Goal: Transaction & Acquisition: Purchase product/service

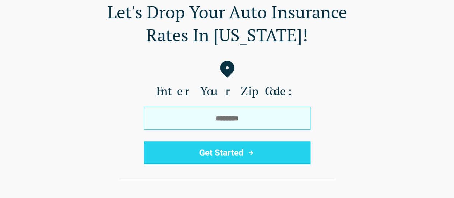
click at [221, 118] on input "tel" at bounding box center [227, 118] width 167 height 23
type input "*****"
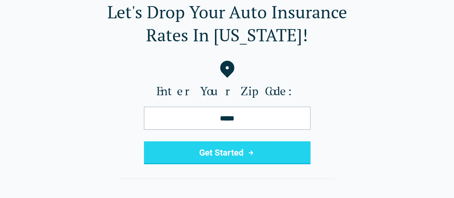
click at [227, 154] on button "Get Started" at bounding box center [227, 152] width 167 height 23
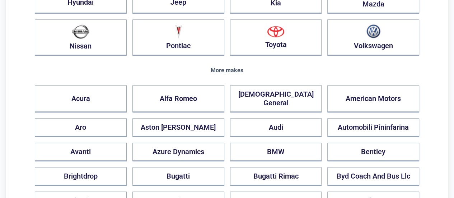
scroll to position [213, 0]
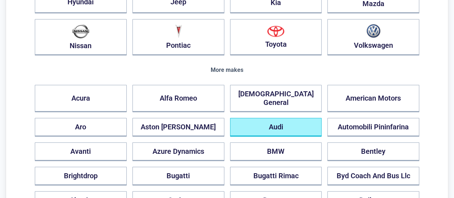
click at [255, 124] on button "Audi" at bounding box center [276, 127] width 92 height 19
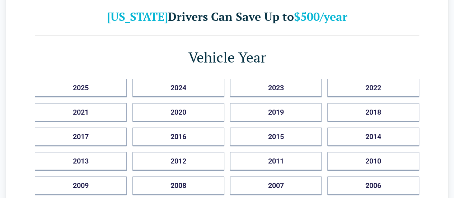
scroll to position [43, 0]
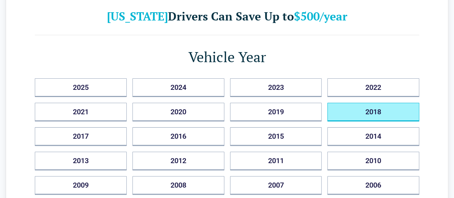
click at [352, 104] on button "2018" at bounding box center [373, 112] width 92 height 19
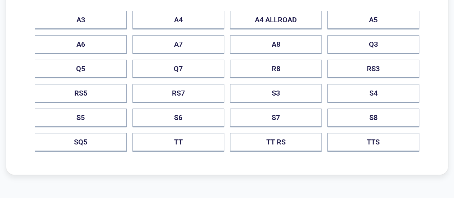
scroll to position [135, 0]
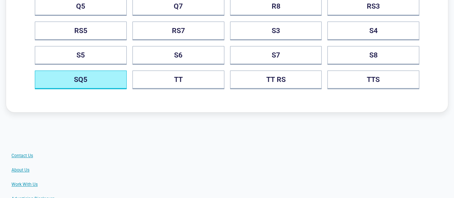
click at [72, 74] on button "SQ5" at bounding box center [81, 79] width 92 height 19
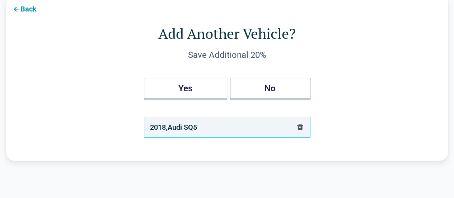
scroll to position [0, 0]
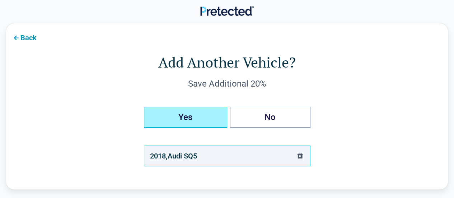
click at [204, 121] on button "Yes" at bounding box center [185, 118] width 83 height 22
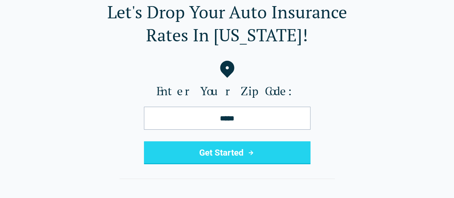
click at [243, 144] on button "Get Started" at bounding box center [227, 152] width 167 height 23
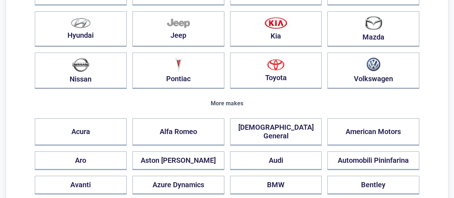
scroll to position [185, 0]
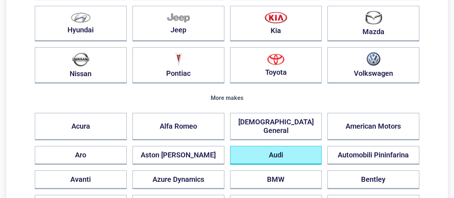
click at [249, 150] on button "Audi" at bounding box center [276, 155] width 92 height 19
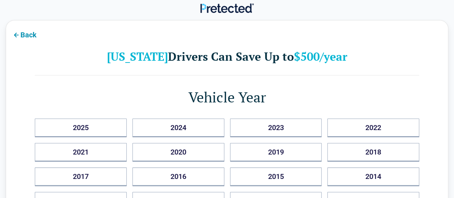
scroll to position [0, 0]
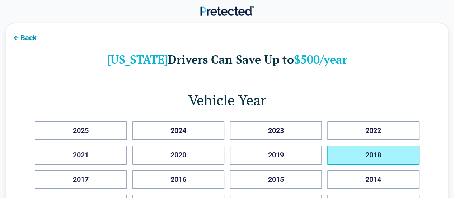
click at [355, 153] on button "2018" at bounding box center [373, 155] width 92 height 19
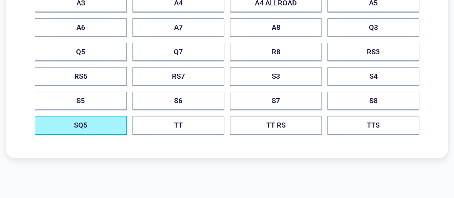
click at [110, 116] on button "SQ5" at bounding box center [81, 125] width 92 height 19
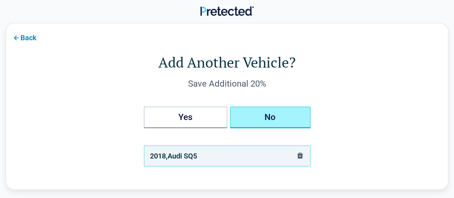
click at [243, 122] on button "No" at bounding box center [270, 118] width 80 height 22
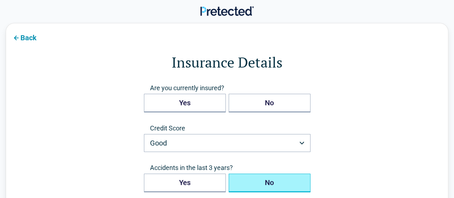
scroll to position [34, 0]
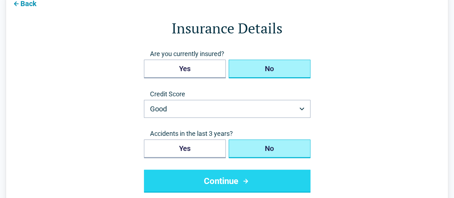
click at [252, 72] on button "No" at bounding box center [270, 69] width 82 height 19
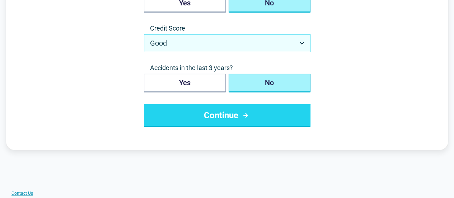
scroll to position [107, 0]
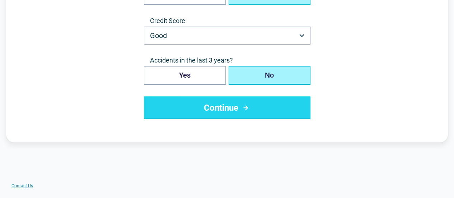
click at [231, 37] on html "Back Insurance Details Are you currently insured? Yes No Credit Score Good ****…" at bounding box center [227, 190] width 454 height 595
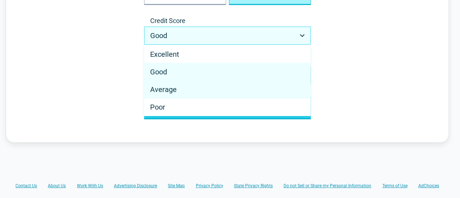
select select "*******"
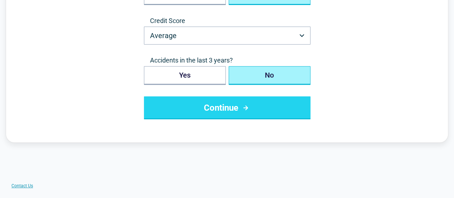
click at [251, 107] on button "Continue" at bounding box center [227, 107] width 167 height 23
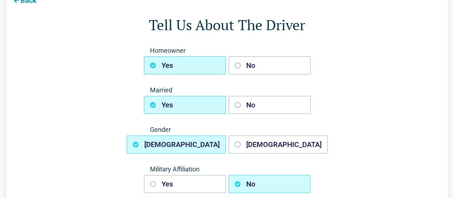
scroll to position [38, 0]
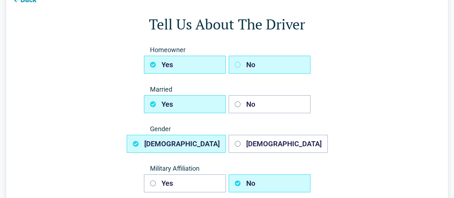
click at [255, 58] on button "No" at bounding box center [270, 65] width 82 height 18
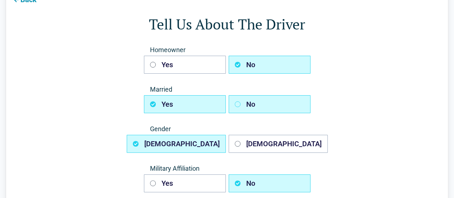
click at [253, 107] on button "No" at bounding box center [270, 104] width 82 height 18
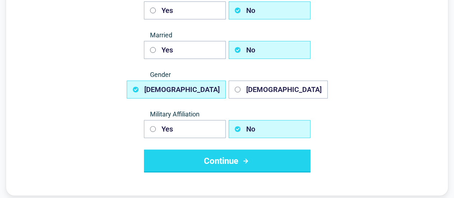
scroll to position [107, 0]
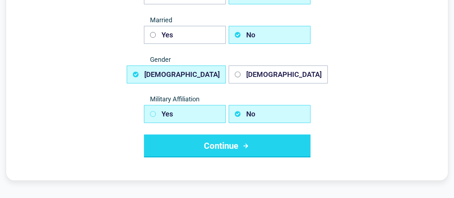
click at [193, 115] on button "Yes" at bounding box center [185, 114] width 82 height 18
click at [247, 111] on button "No" at bounding box center [270, 114] width 82 height 18
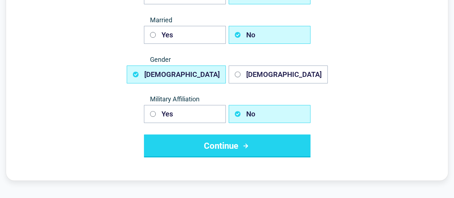
click at [238, 143] on button "Continue" at bounding box center [227, 145] width 167 height 23
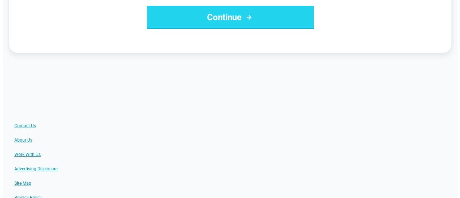
scroll to position [0, 0]
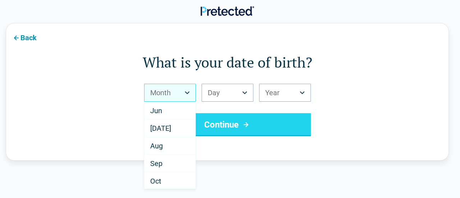
scroll to position [90, 0]
select select "*"
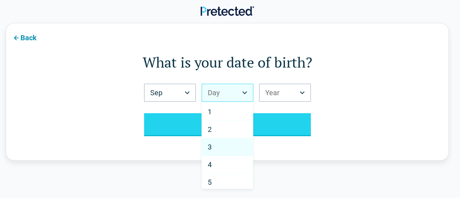
scroll to position [69, 0]
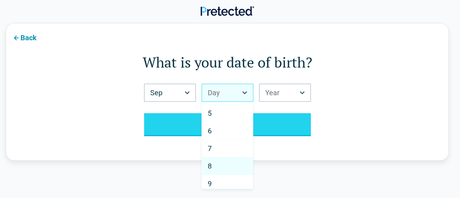
select select "*"
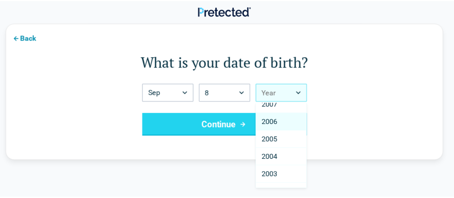
scroll to position [0, 0]
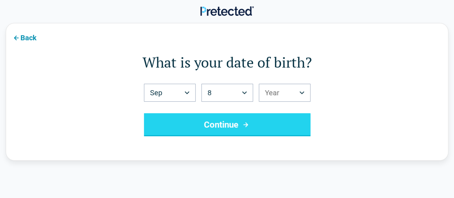
click at [249, 121] on icon "submit" at bounding box center [245, 124] width 9 height 9
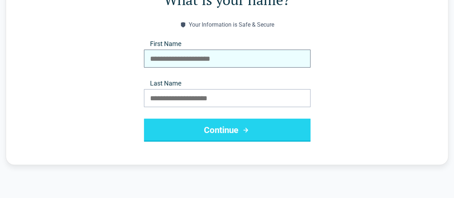
scroll to position [62, 0]
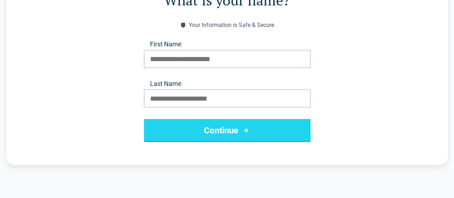
click at [168, 127] on button "Continue" at bounding box center [227, 130] width 167 height 23
